Goal: Task Accomplishment & Management: Manage account settings

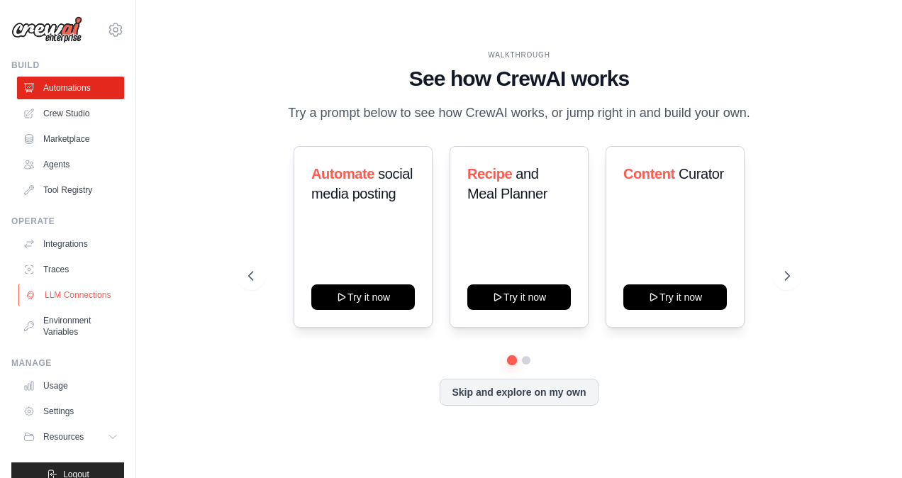
click at [86, 305] on link "LLM Connections" at bounding box center [71, 295] width 107 height 23
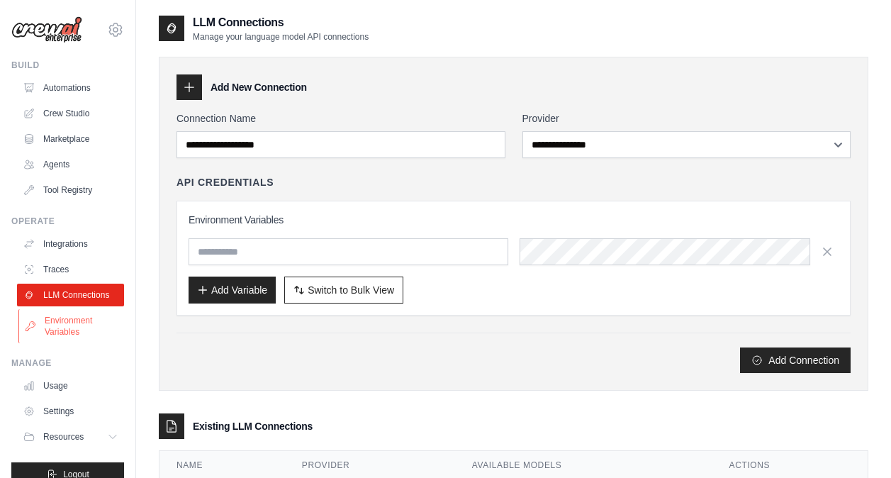
click at [62, 341] on link "Environment Variables" at bounding box center [71, 326] width 107 height 34
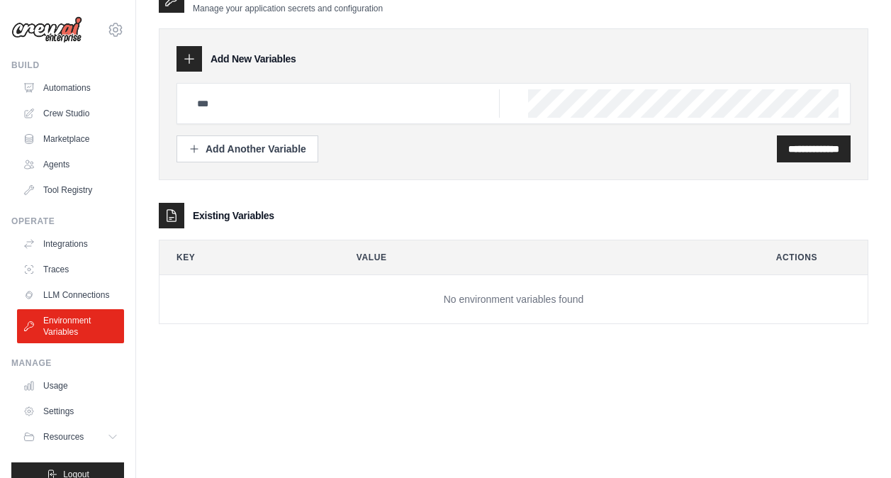
scroll to position [31, 0]
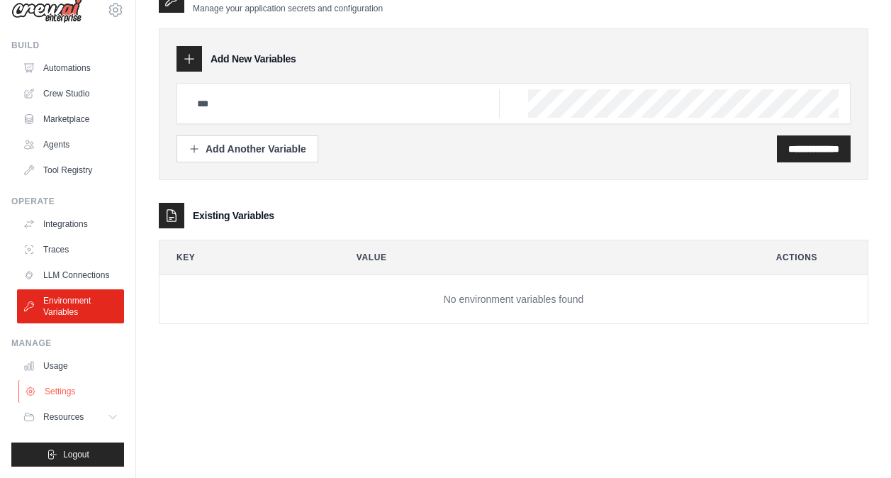
click at [58, 391] on link "Settings" at bounding box center [71, 391] width 107 height 23
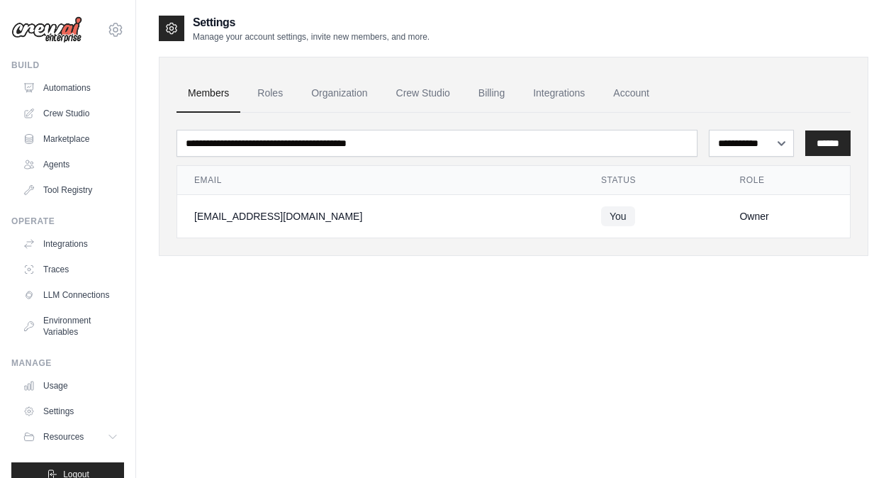
click at [442, 214] on div "[EMAIL_ADDRESS][DOMAIN_NAME]" at bounding box center [380, 216] width 373 height 14
click at [498, 99] on link "Billing" at bounding box center [491, 93] width 49 height 38
